Goal: Information Seeking & Learning: Learn about a topic

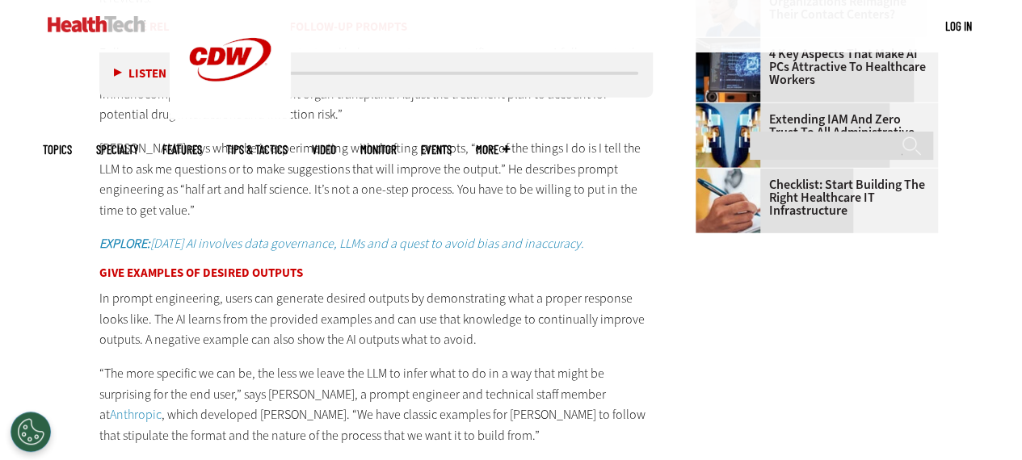
scroll to position [1961, 0]
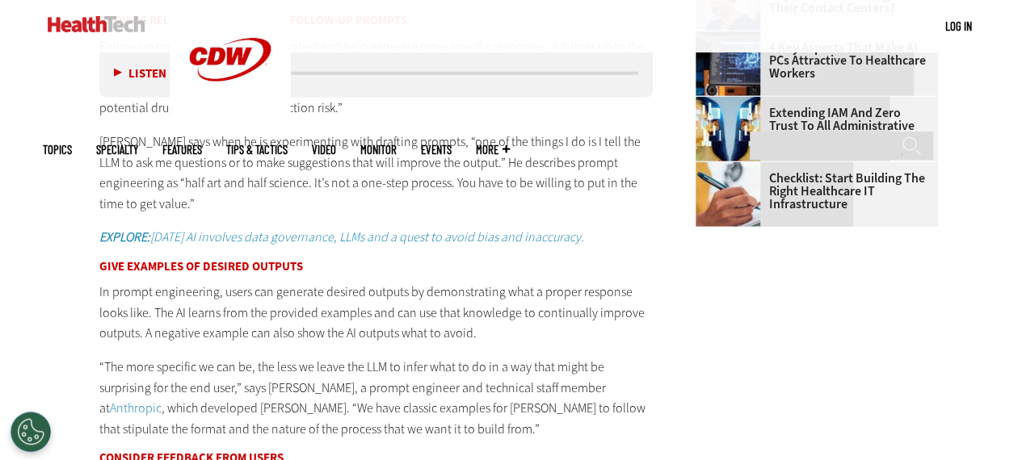
click at [833, 406] on main "Home » Artificial Intelligence Close New AI Research From CDW See how IT leader…" at bounding box center [511, 329] width 937 height 3581
click at [111, 74] on div "Listen Pause" at bounding box center [143, 73] width 65 height 18
click at [117, 72] on button "Listen" at bounding box center [140, 73] width 52 height 12
click at [234, 71] on div "media player" at bounding box center [227, 72] width 25 height 3
drag, startPoint x: 234, startPoint y: 70, endPoint x: 170, endPoint y: 145, distance: 98.5
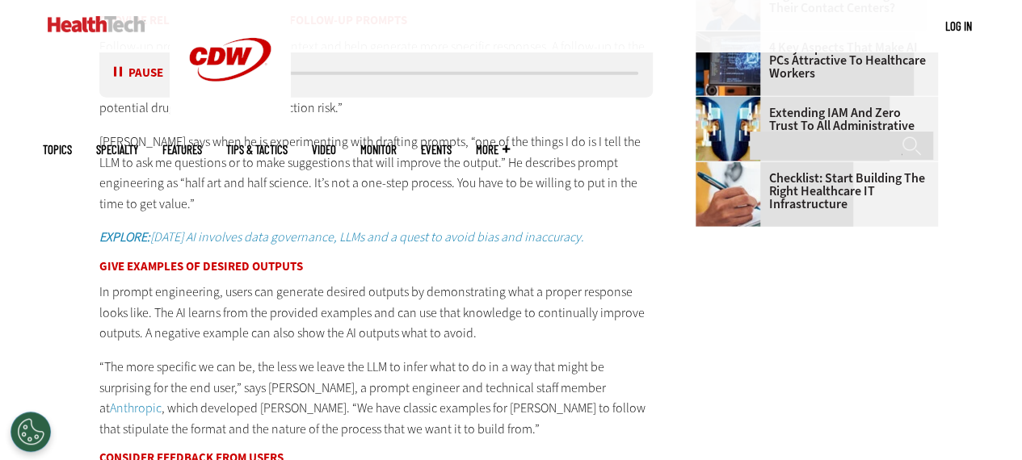
click at [170, 145] on p "[PERSON_NAME] says when he is experimenting with drafting prompts, “one of the …" at bounding box center [376, 173] width 554 height 82
click at [115, 266] on h3 "Give Examples of Desired Outputs" at bounding box center [376, 267] width 554 height 12
drag, startPoint x: 282, startPoint y: 69, endPoint x: 294, endPoint y: 70, distance: 12.2
click at [294, 70] on div "media player" at bounding box center [426, 73] width 429 height 8
drag, startPoint x: 289, startPoint y: 71, endPoint x: 314, endPoint y: 75, distance: 25.4
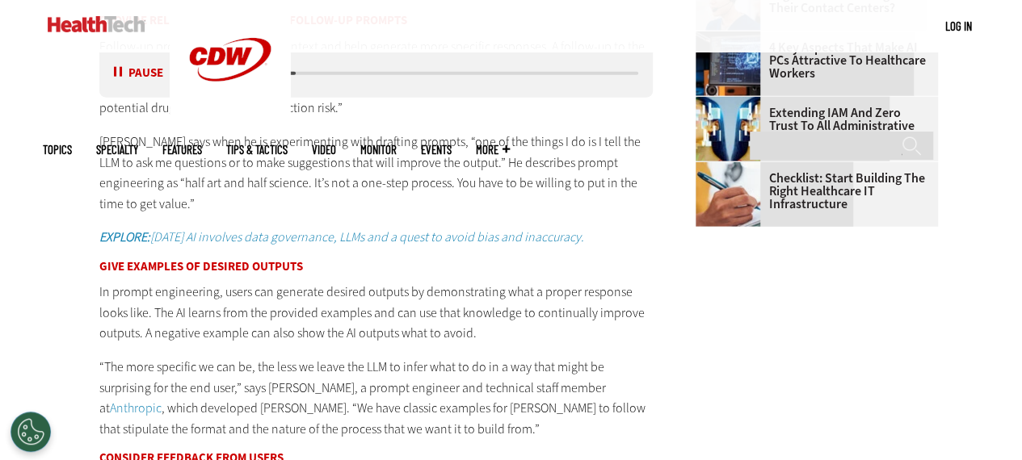
click at [314, 75] on div "media player" at bounding box center [426, 73] width 429 height 8
click at [313, 72] on div "media player" at bounding box center [427, 72] width 424 height 3
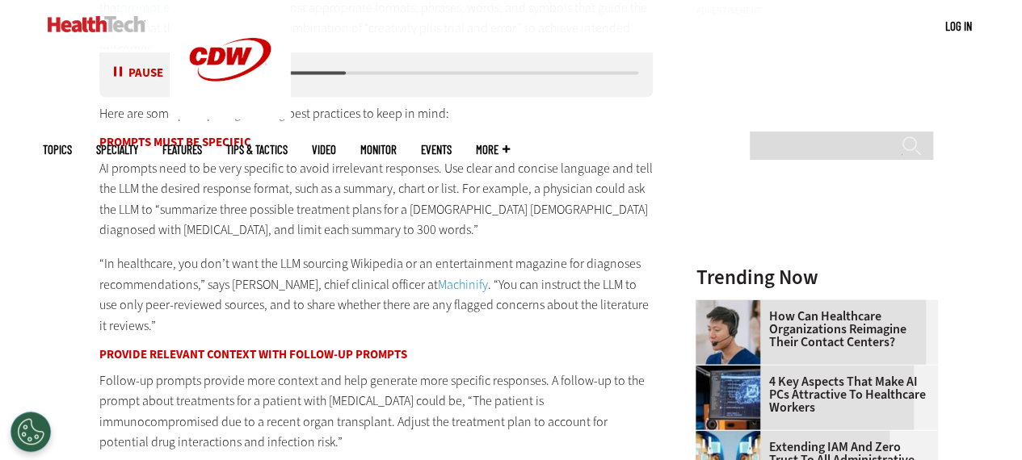
scroll to position [1626, 0]
drag, startPoint x: 346, startPoint y: 72, endPoint x: 369, endPoint y: 71, distance: 22.6
click at [369, 71] on div "media player" at bounding box center [427, 72] width 424 height 3
click at [382, 71] on div "media player" at bounding box center [427, 72] width 424 height 3
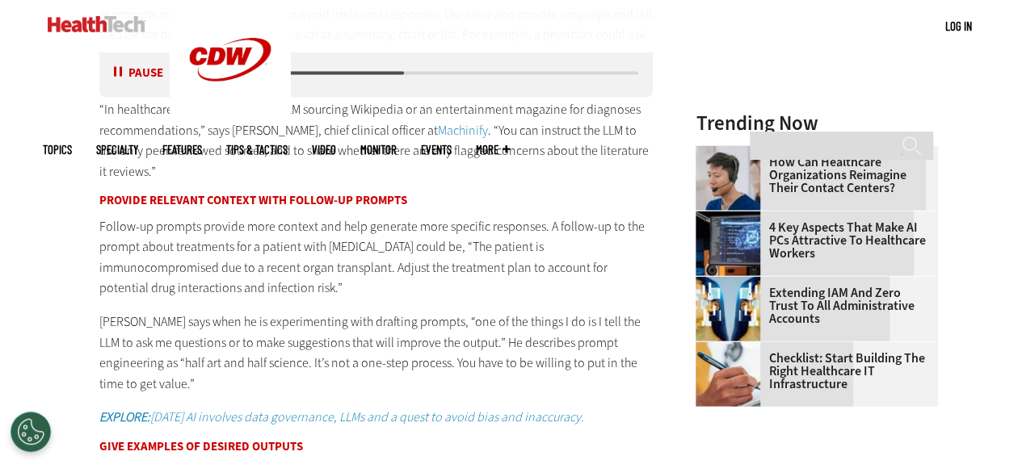
scroll to position [1791, 0]
